Goal: Contribute content: Contribute content

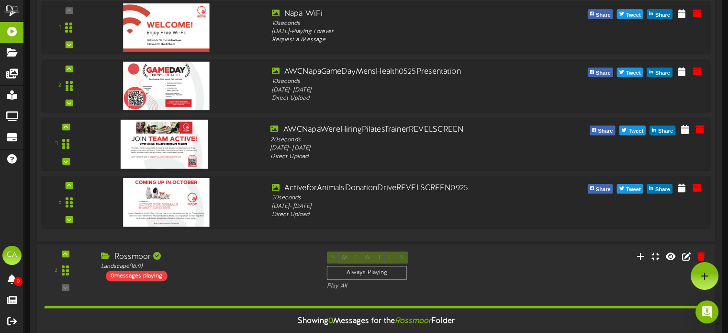
scroll to position [191, 0]
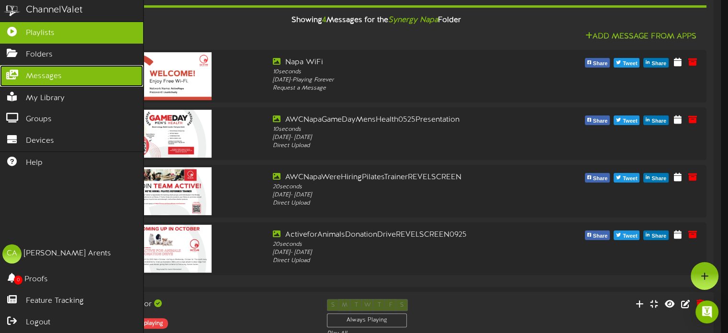
click at [16, 77] on icon at bounding box center [12, 73] width 24 height 7
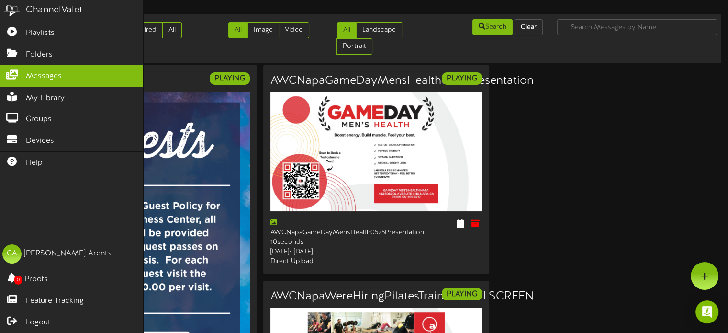
click at [39, 8] on div "ChannelValet" at bounding box center [54, 10] width 57 height 14
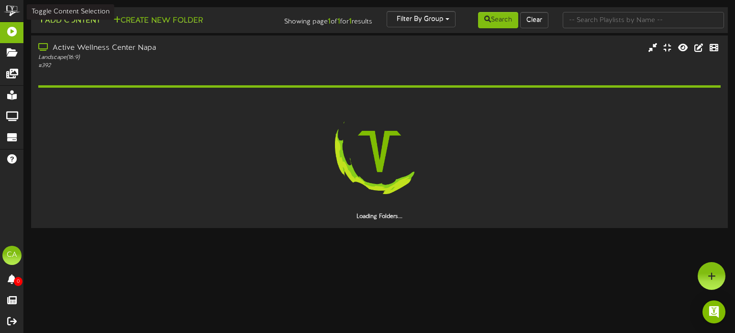
click at [70, 17] on button "Add Content" at bounding box center [69, 21] width 68 height 12
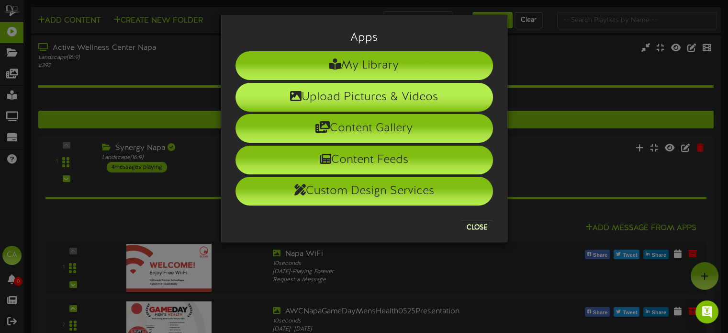
click at [329, 93] on li "Upload Pictures & Videos" at bounding box center [364, 97] width 258 height 29
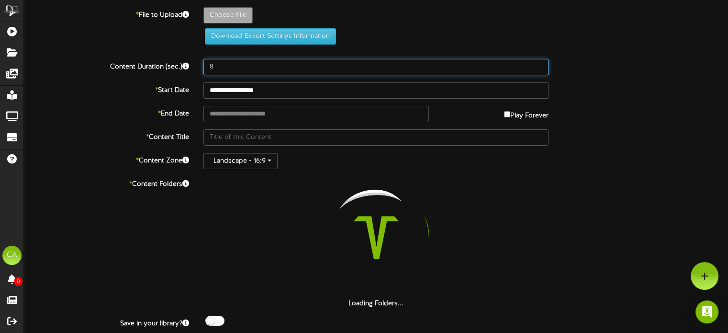
click at [274, 67] on input "8" at bounding box center [375, 67] width 345 height 16
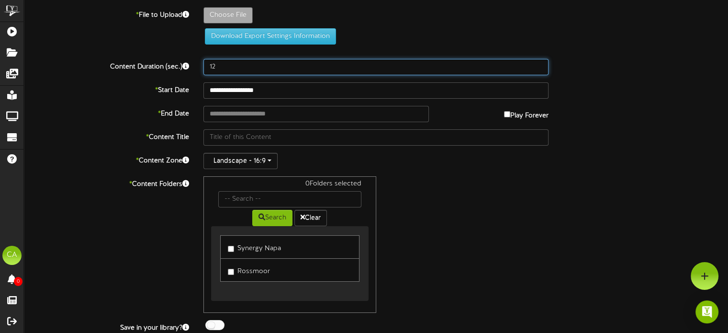
type input "12"
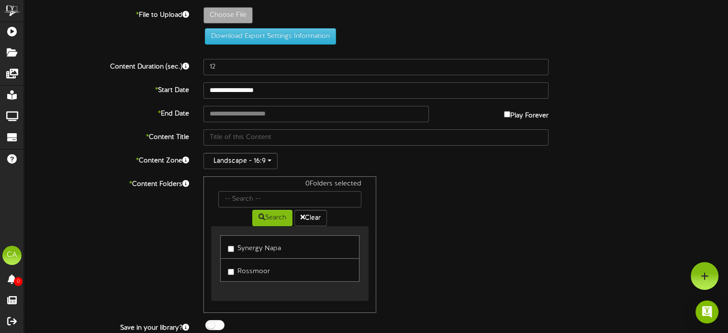
click at [230, 251] on label "Synergy Napa" at bounding box center [254, 246] width 53 height 13
type input "**********"
type input "AWCNapaSEPBdaysREVELSCREEN"
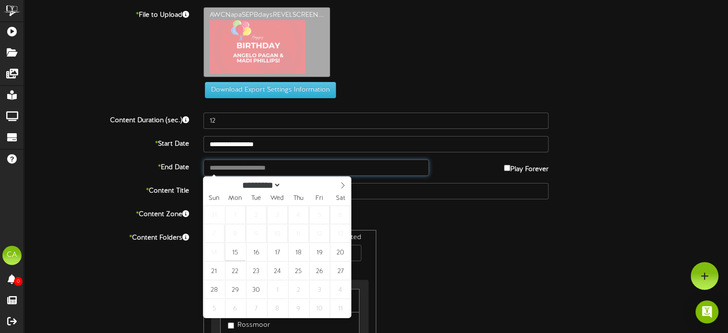
click at [253, 168] on input "text" at bounding box center [315, 167] width 225 height 16
type input "**********"
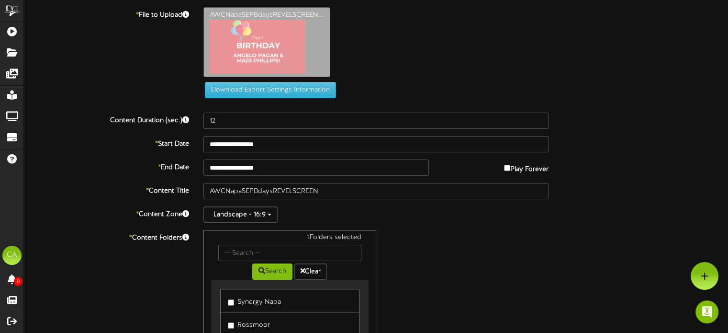
click at [404, 237] on div "1 Folders selected Search Clear Synergy Napa Rossmoor" at bounding box center [375, 298] width 359 height 136
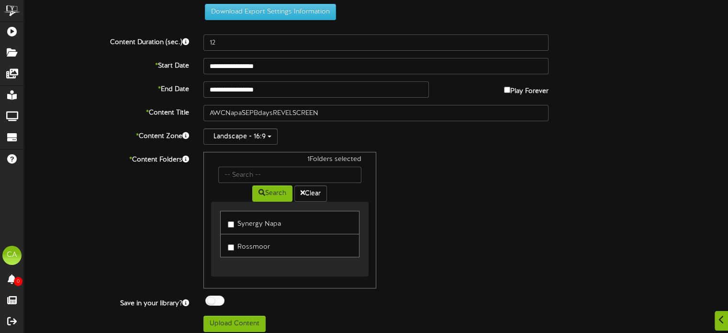
scroll to position [82, 0]
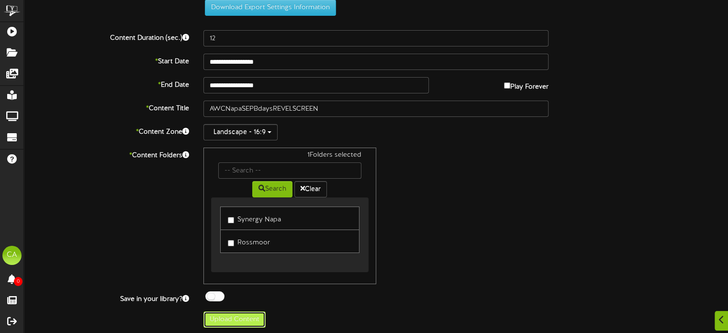
click at [248, 320] on button "Upload Content" at bounding box center [234, 319] width 62 height 16
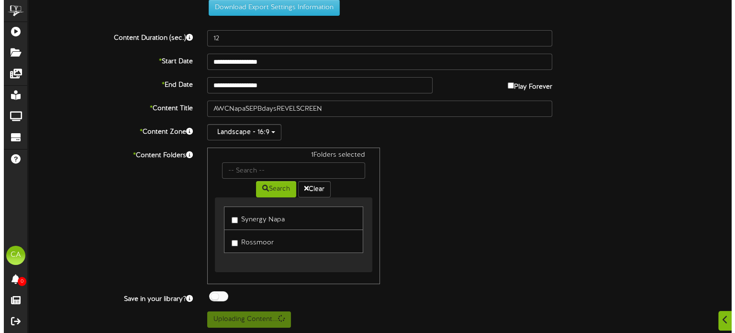
scroll to position [0, 0]
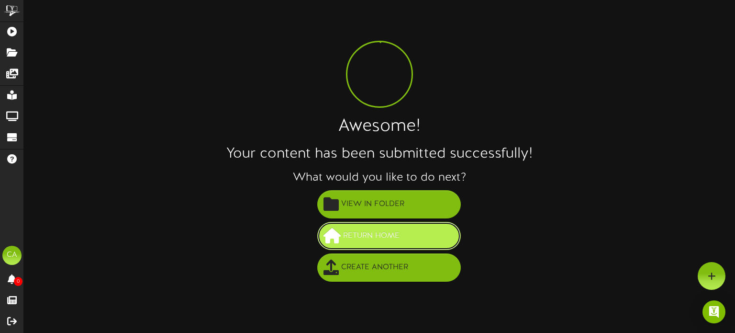
click at [388, 245] on button "Return Home" at bounding box center [389, 236] width 144 height 28
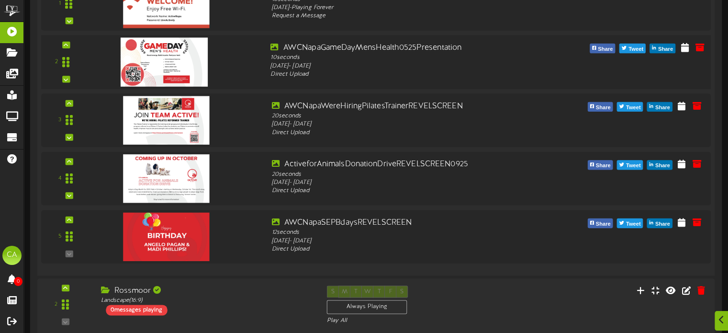
scroll to position [287, 0]
